Goal: Task Accomplishment & Management: Use online tool/utility

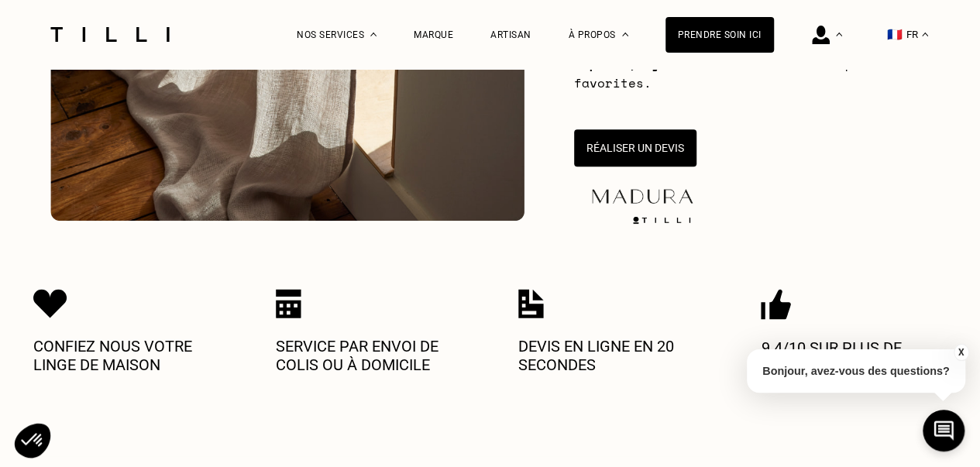
scroll to position [387, 0]
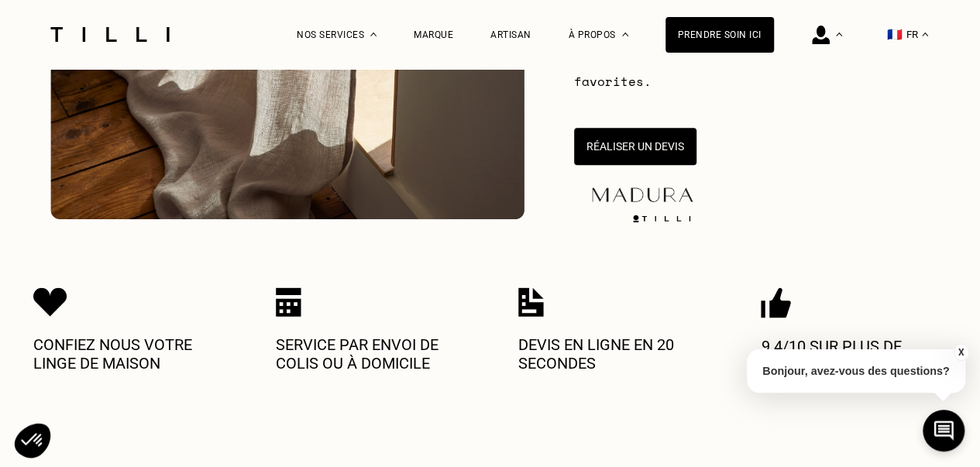
click at [959, 351] on button "X" at bounding box center [960, 352] width 15 height 17
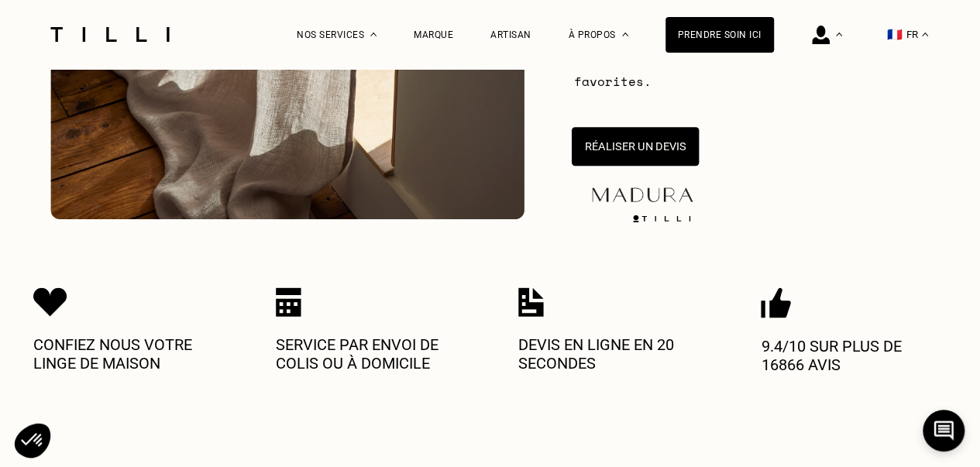
click at [641, 157] on button "Réaliser un devis" at bounding box center [634, 146] width 127 height 39
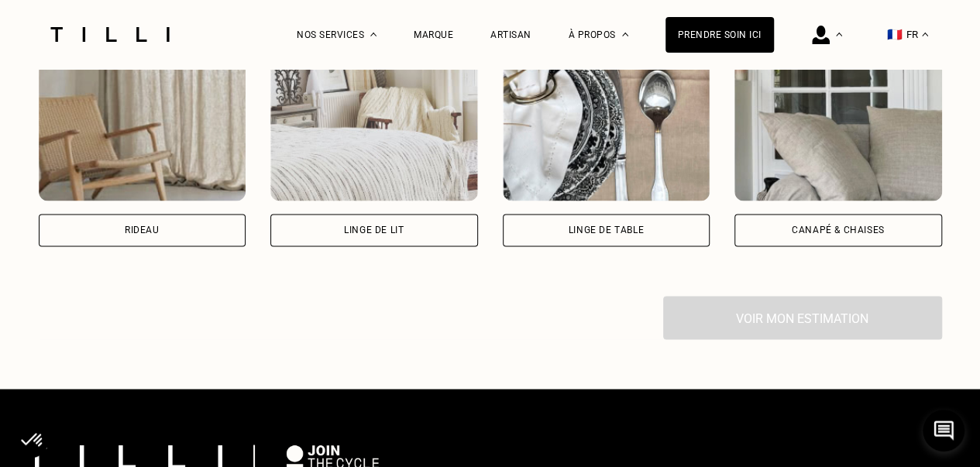
scroll to position [1154, 0]
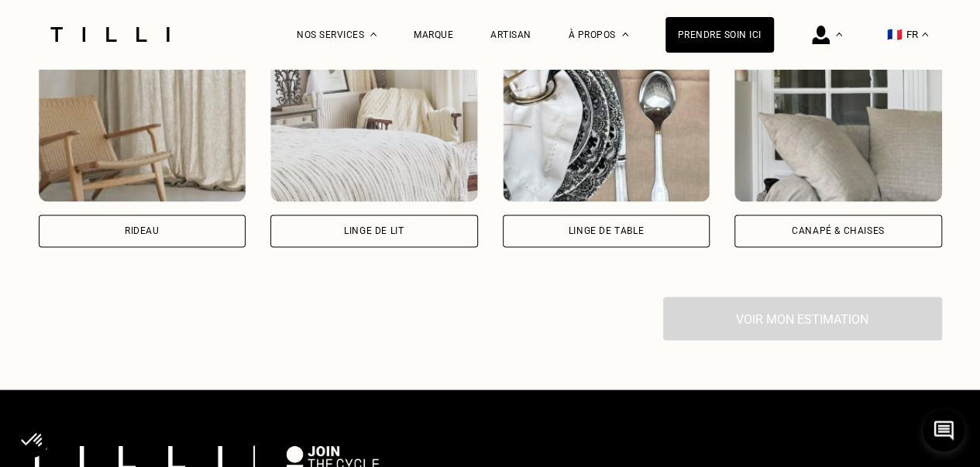
click at [214, 241] on div "Rideau" at bounding box center [143, 231] width 208 height 33
select select "FR"
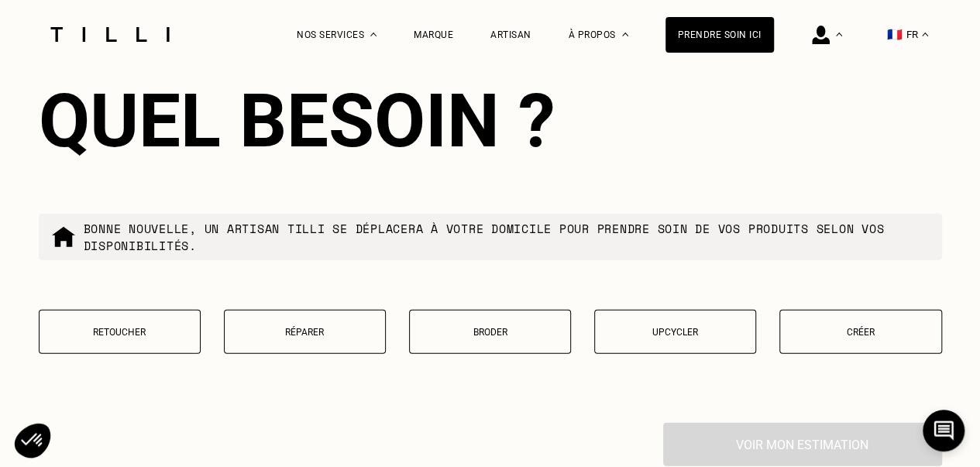
scroll to position [1902, 0]
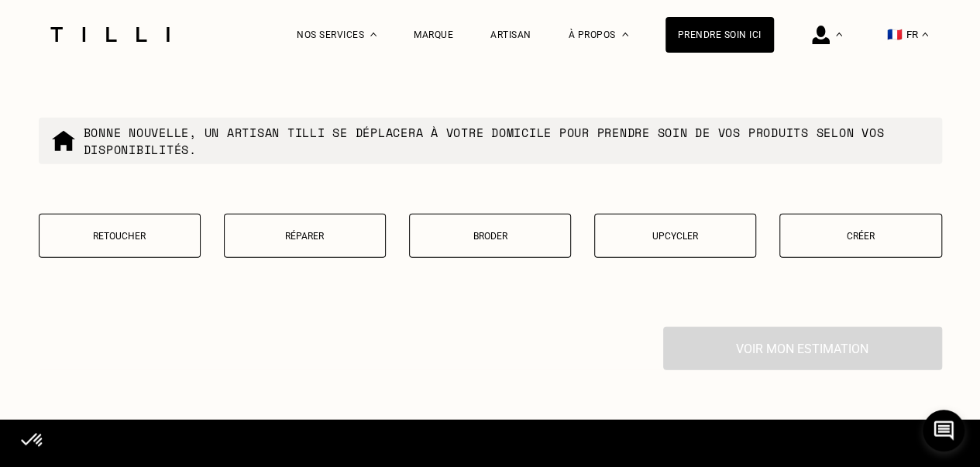
click at [166, 257] on button "Retoucher" at bounding box center [120, 236] width 162 height 44
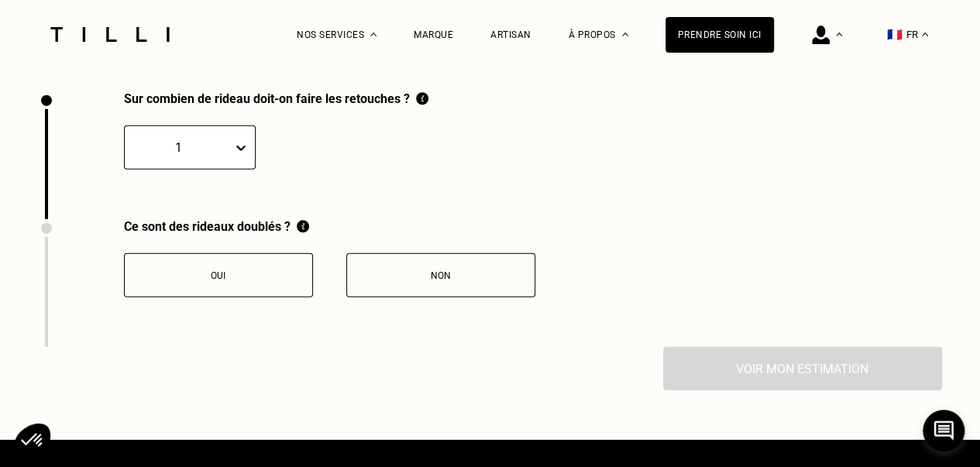
scroll to position [2142, 0]
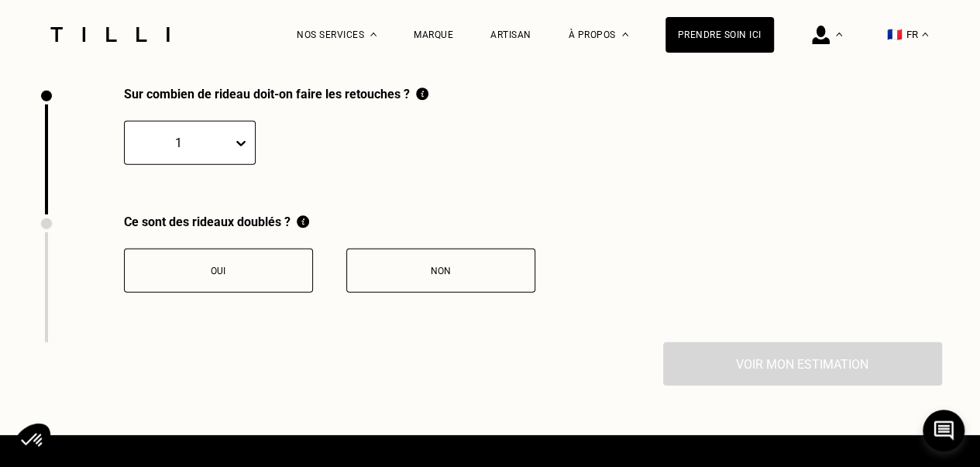
click at [246, 157] on div at bounding box center [244, 143] width 22 height 28
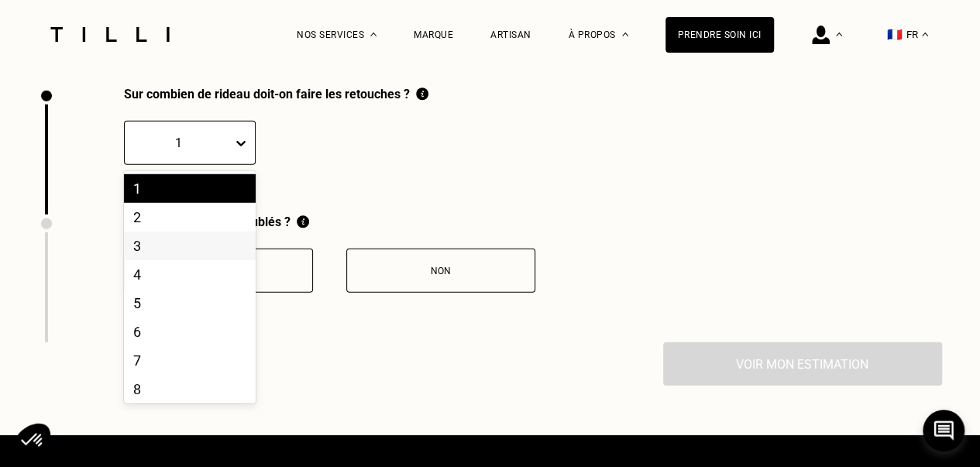
click at [209, 260] on div "3" at bounding box center [190, 246] width 132 height 29
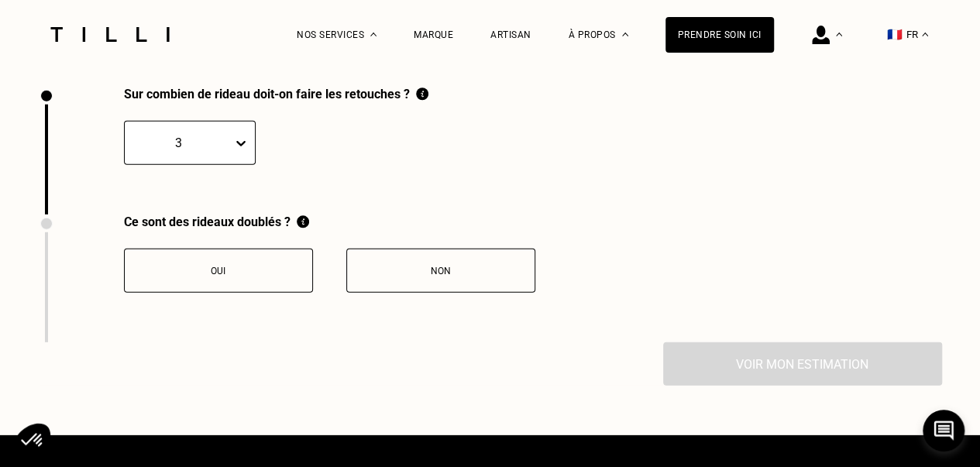
click at [414, 290] on button "Non" at bounding box center [440, 271] width 189 height 44
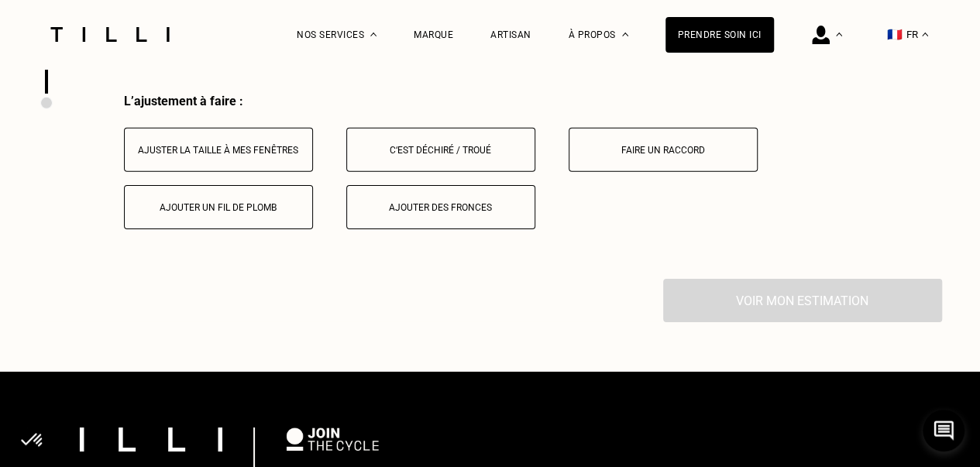
scroll to position [2398, 0]
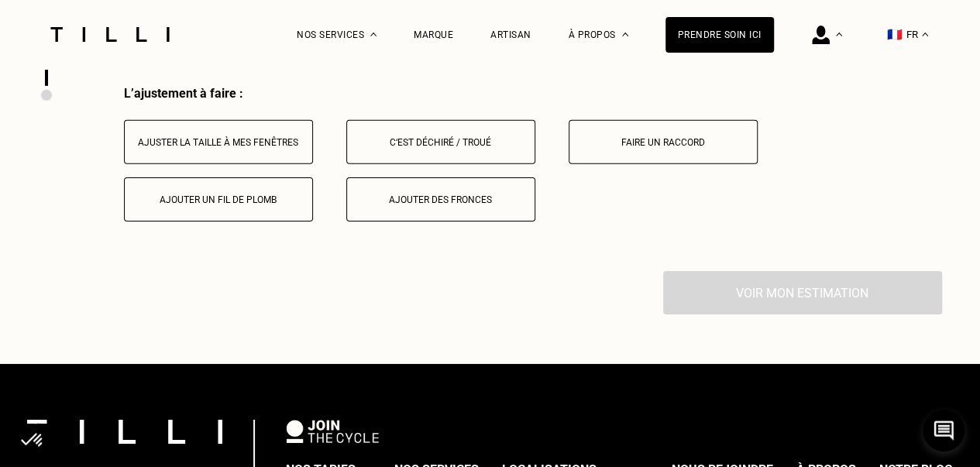
drag, startPoint x: 267, startPoint y: 169, endPoint x: 305, endPoint y: 197, distance: 47.1
click at [268, 164] on button "Ajuster la taille à mes fenêtres" at bounding box center [218, 142] width 189 height 44
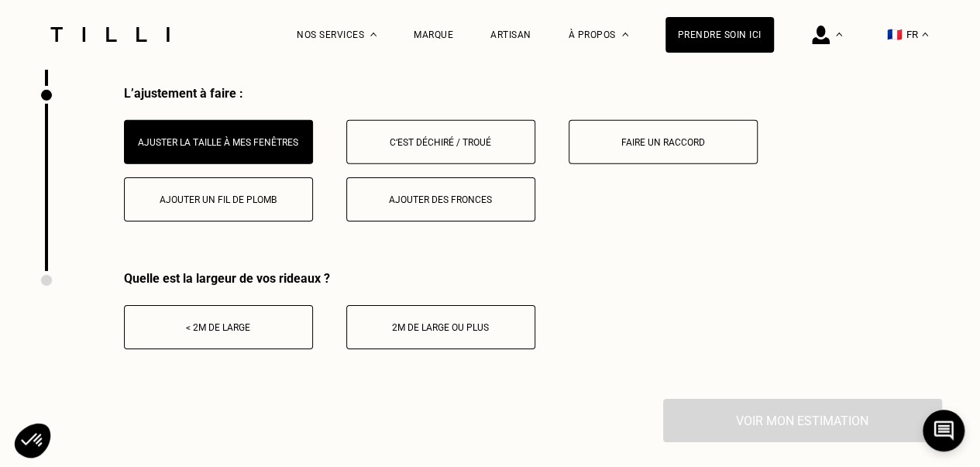
click at [452, 333] on div "2m de large ou plus" at bounding box center [441, 327] width 172 height 11
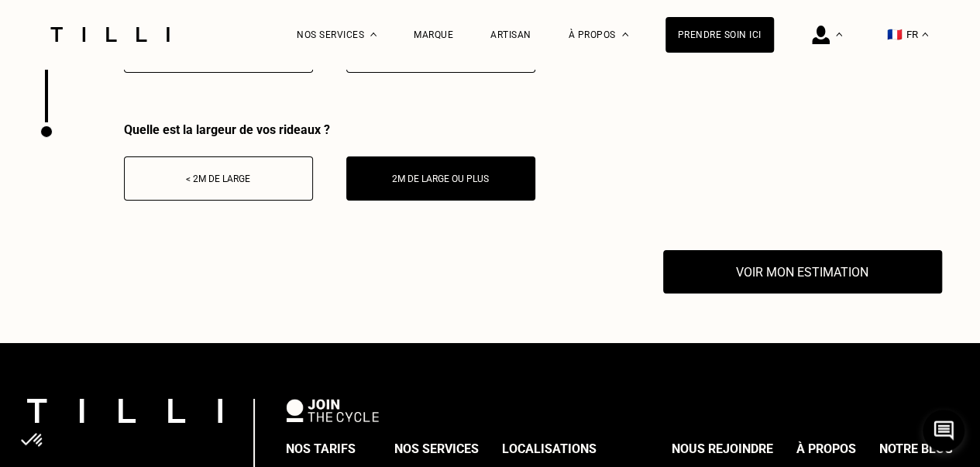
scroll to position [2553, 0]
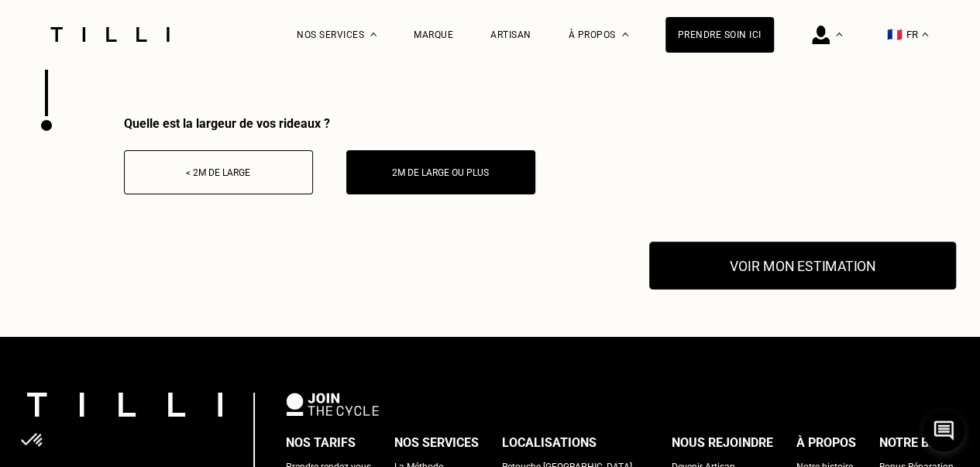
click at [750, 270] on button "Voir mon estimation" at bounding box center [802, 266] width 307 height 48
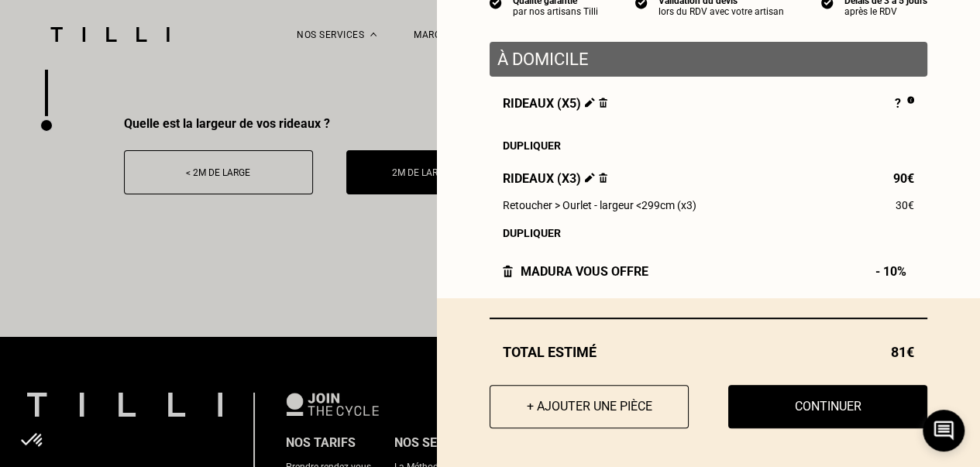
scroll to position [172, 0]
